Goal: Task Accomplishment & Management: Manage account settings

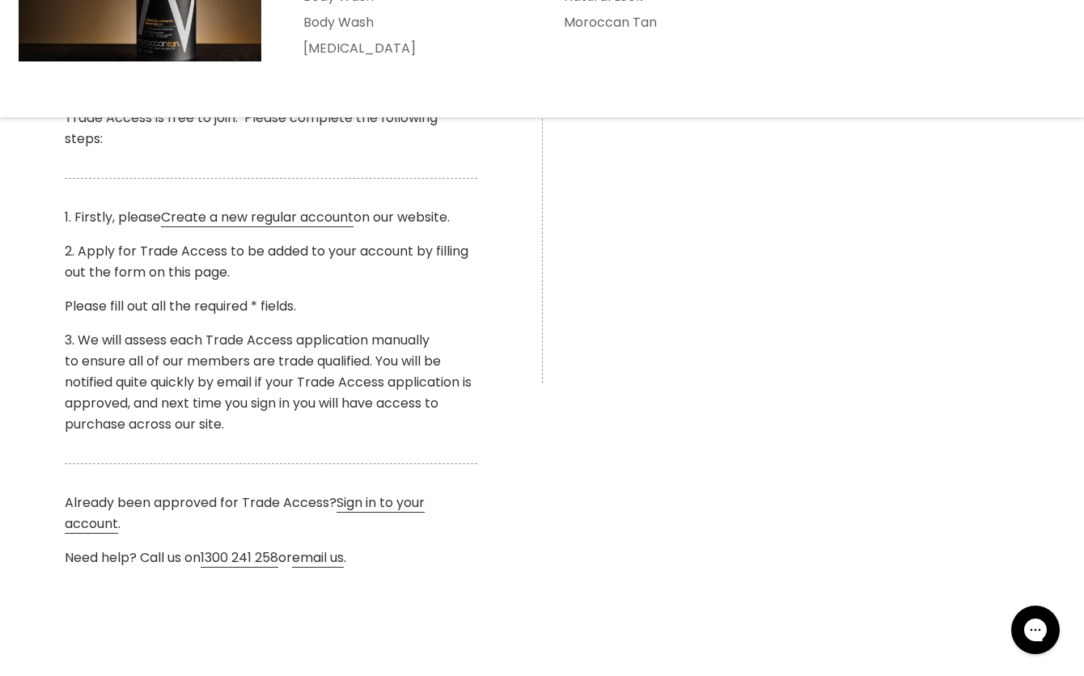
scroll to position [472, 0]
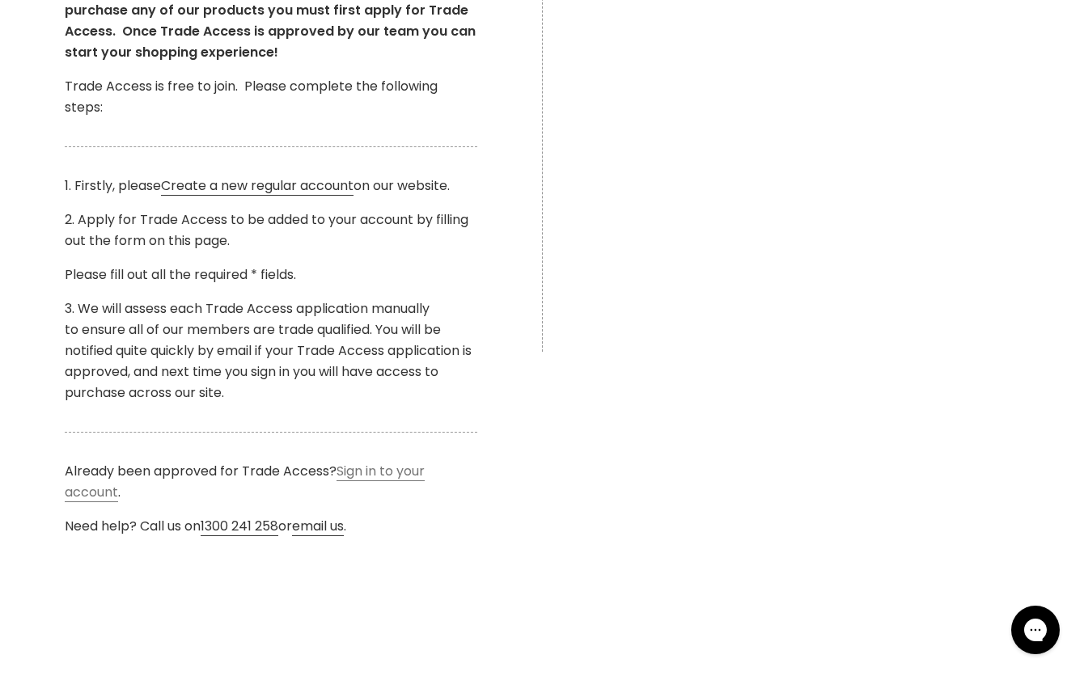
click at [95, 491] on link "Sign in to your account" at bounding box center [245, 482] width 360 height 40
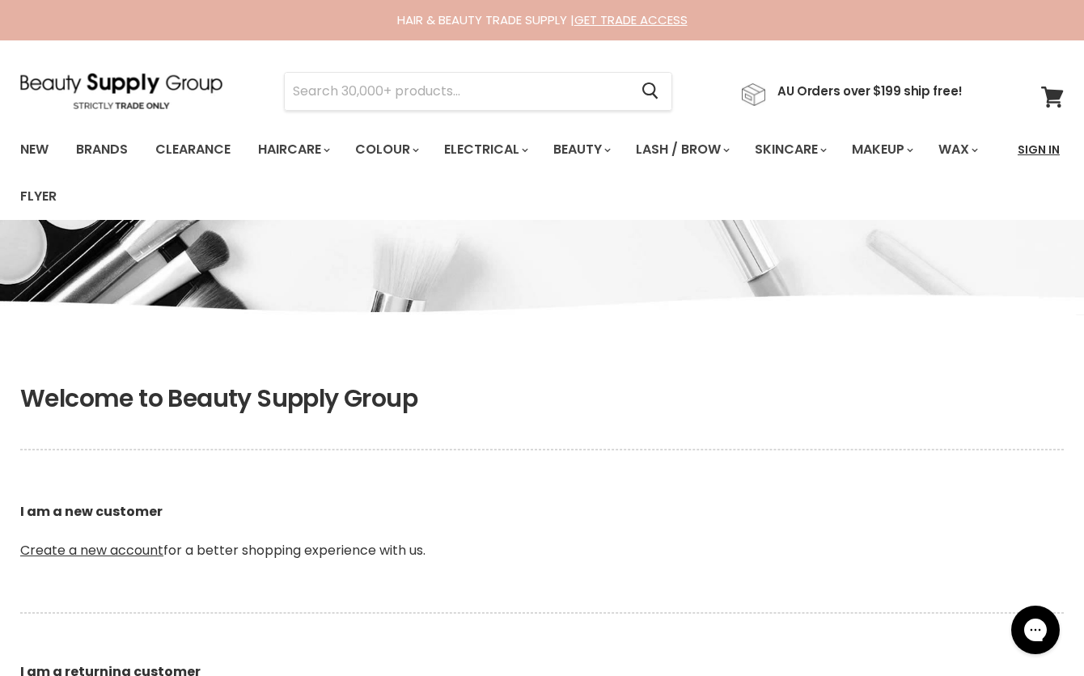
click at [1043, 147] on link "Sign In" at bounding box center [1038, 150] width 61 height 34
click at [1033, 147] on link "Sign In" at bounding box center [1038, 150] width 61 height 34
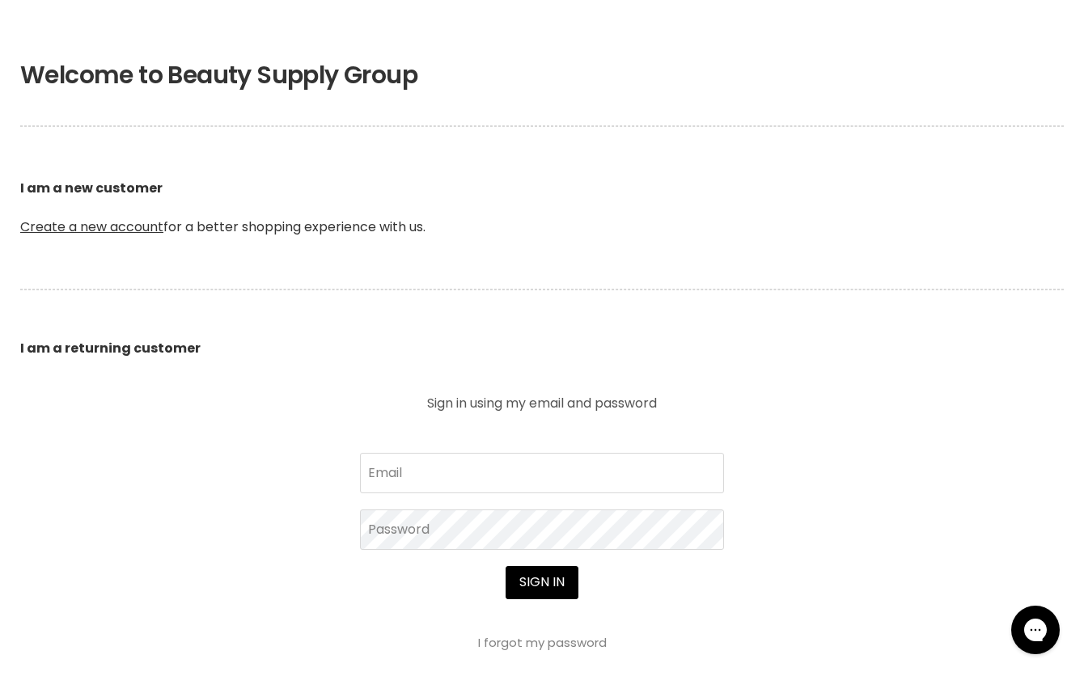
scroll to position [322, 0]
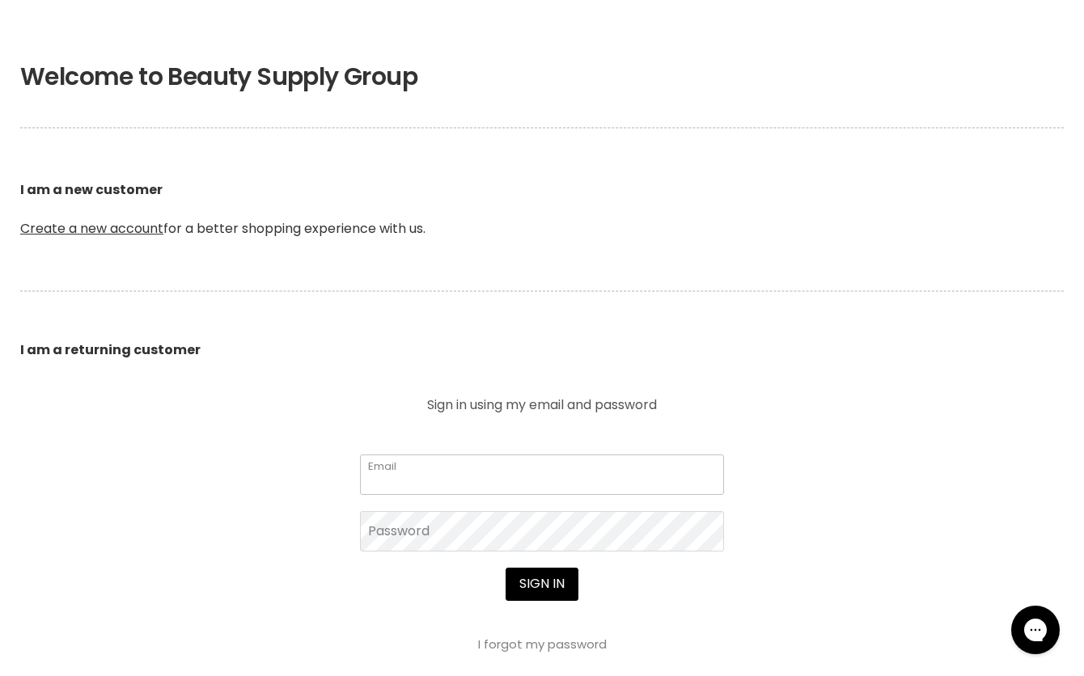
click at [457, 473] on input "Email" at bounding box center [542, 475] width 364 height 40
type input "immersehair@gmail.com"
click at [537, 592] on button "Sign in" at bounding box center [542, 584] width 73 height 32
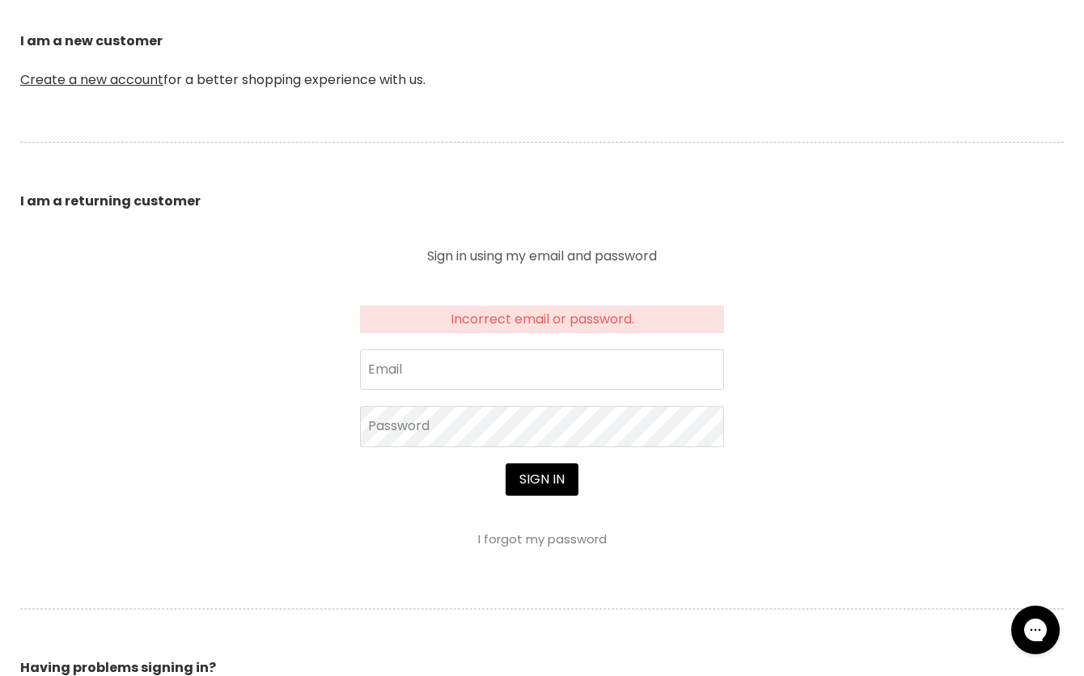
scroll to position [468, 0]
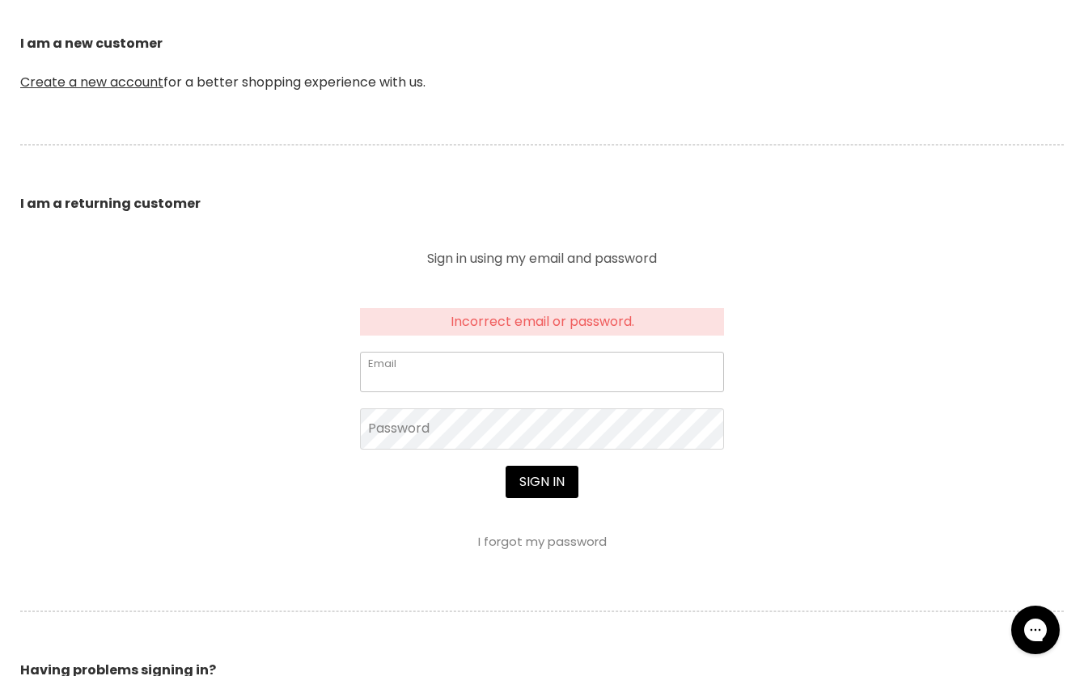
click at [447, 368] on input "Email" at bounding box center [542, 372] width 364 height 40
type input "immersehair@gmail.com"
click at [527, 539] on link "I forgot my password" at bounding box center [542, 541] width 129 height 17
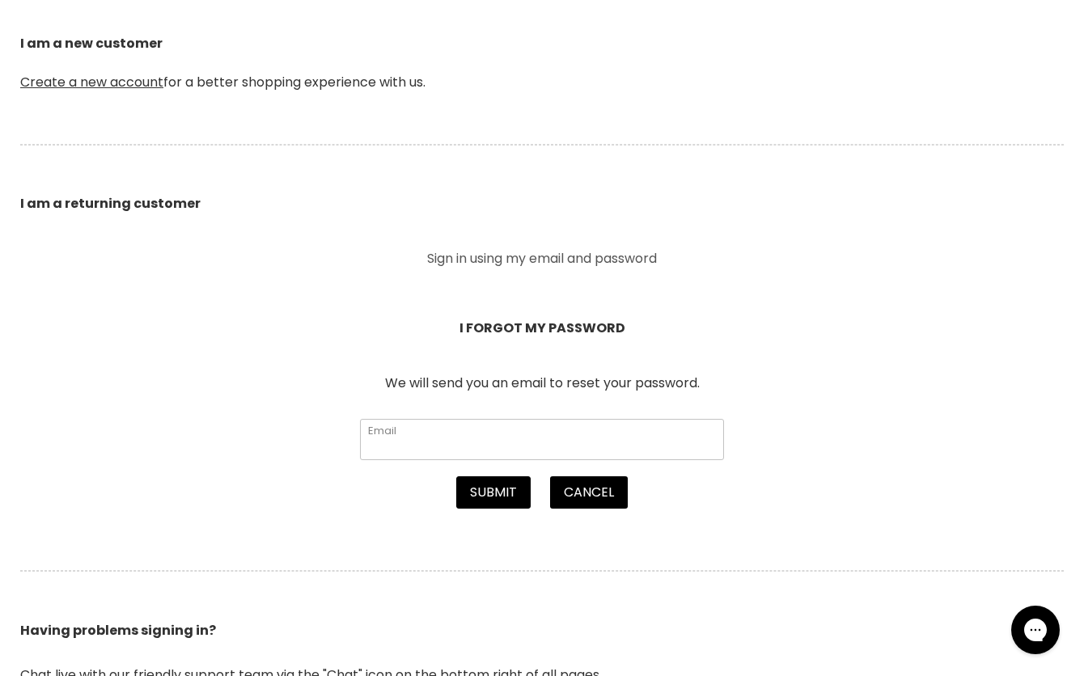
click at [456, 449] on input "Email" at bounding box center [542, 439] width 364 height 40
type input "immersehair@gmail.com"
click at [493, 491] on button "Submit" at bounding box center [493, 492] width 74 height 32
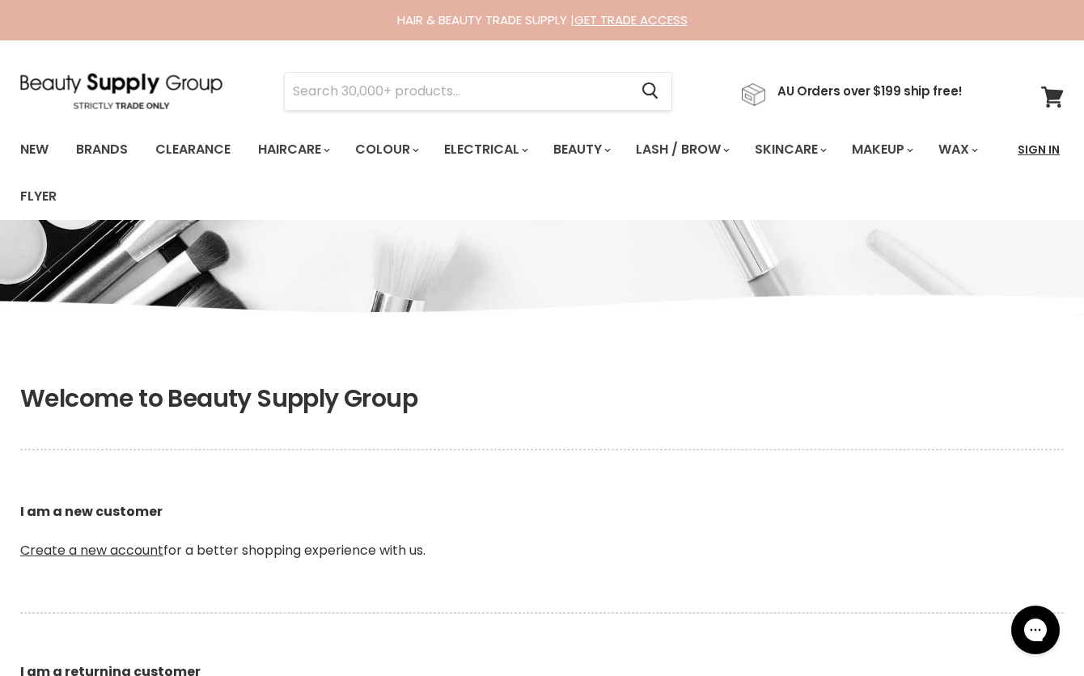
click at [1035, 143] on link "Sign In" at bounding box center [1038, 150] width 61 height 34
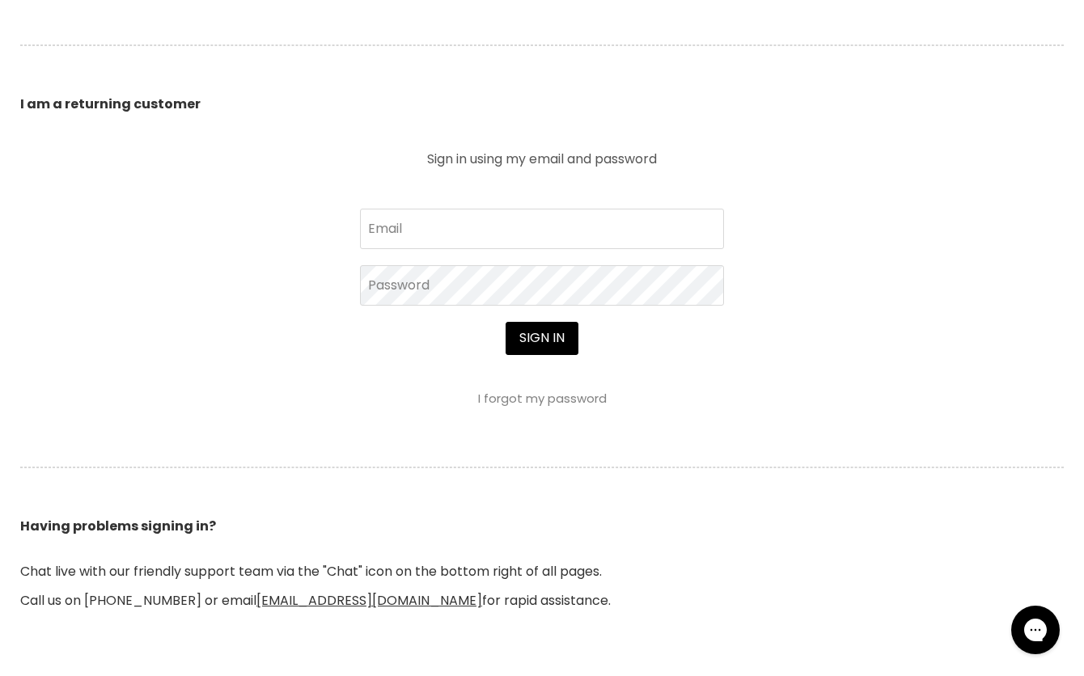
scroll to position [618, 0]
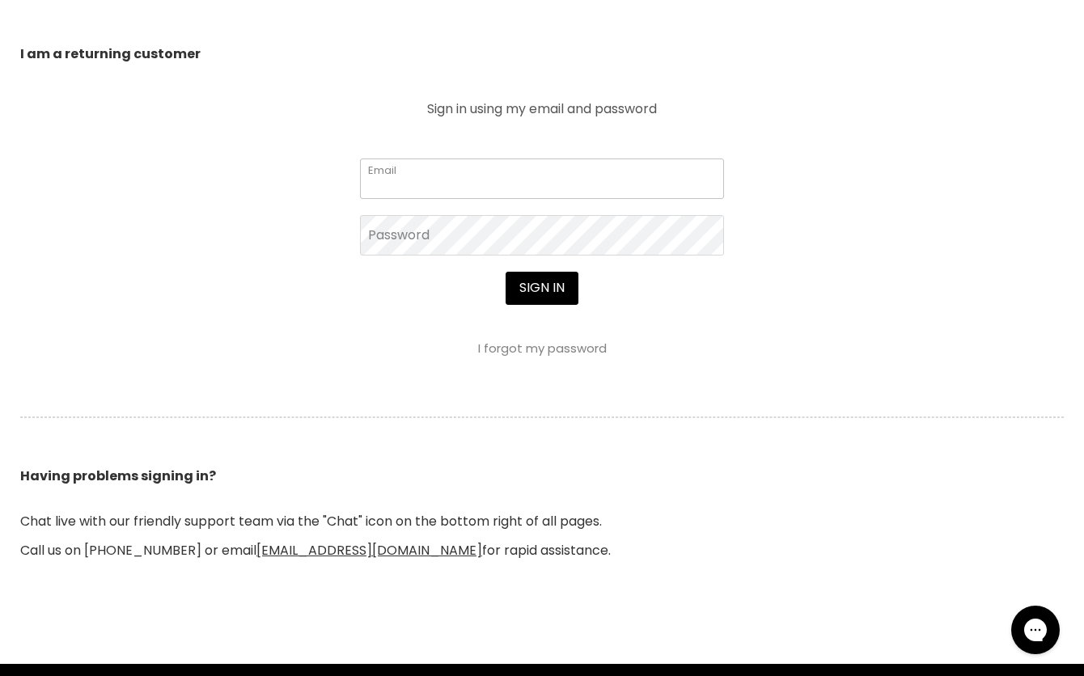
click at [394, 184] on input "Email" at bounding box center [542, 179] width 364 height 40
type input "[EMAIL_ADDRESS][DOMAIN_NAME]"
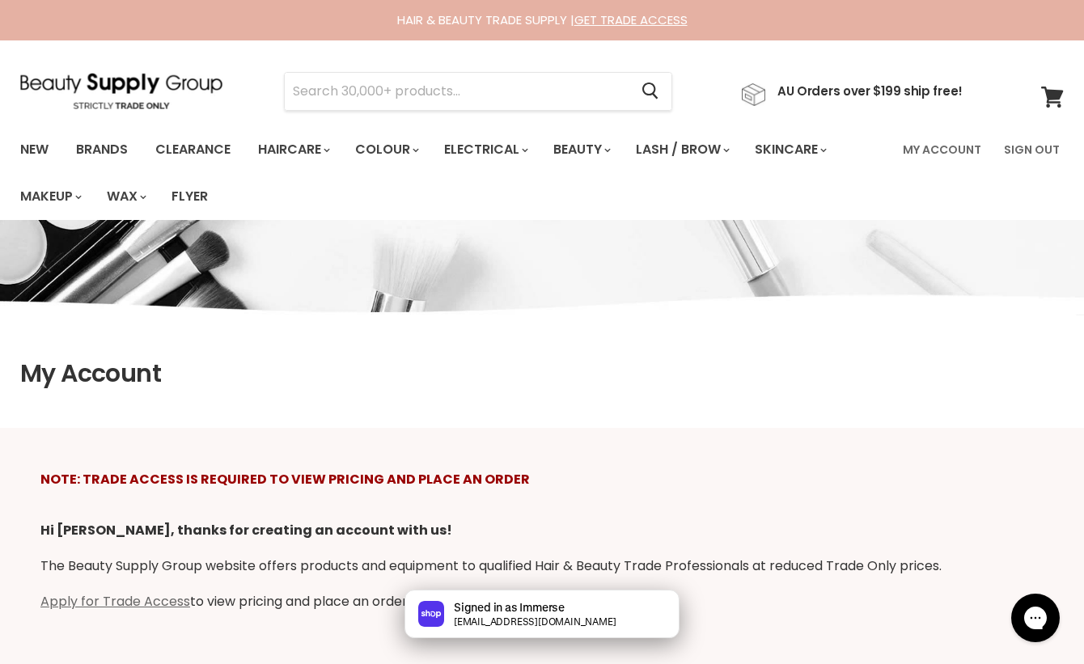
click at [599, 503] on div "NOTE: TRADE ACCESS IS REQUIRED TO VIEW PRICING AND PLACE AN ORDER Hi Immerse, t…" at bounding box center [542, 547] width 1084 height 239
